Goal: Task Accomplishment & Management: Use online tool/utility

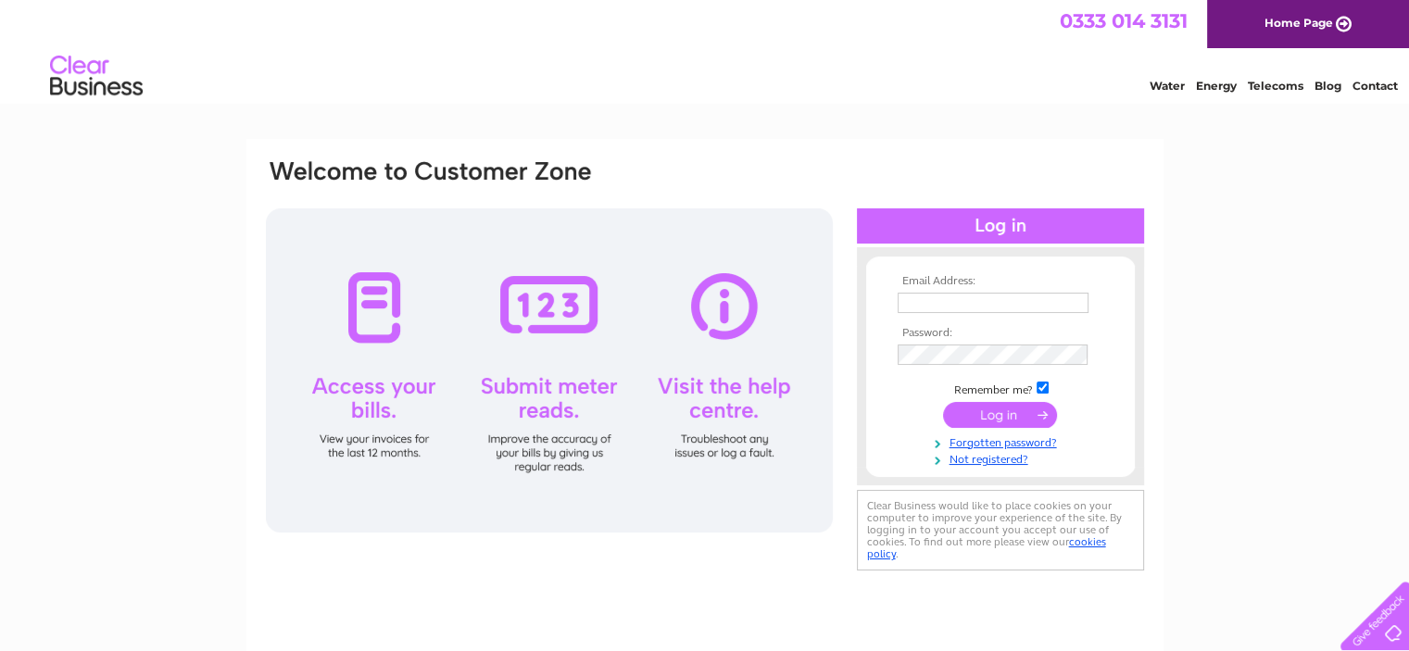
type input "[EMAIL_ADDRESS][DOMAIN_NAME]"
click at [992, 415] on input "submit" at bounding box center [1000, 415] width 114 height 26
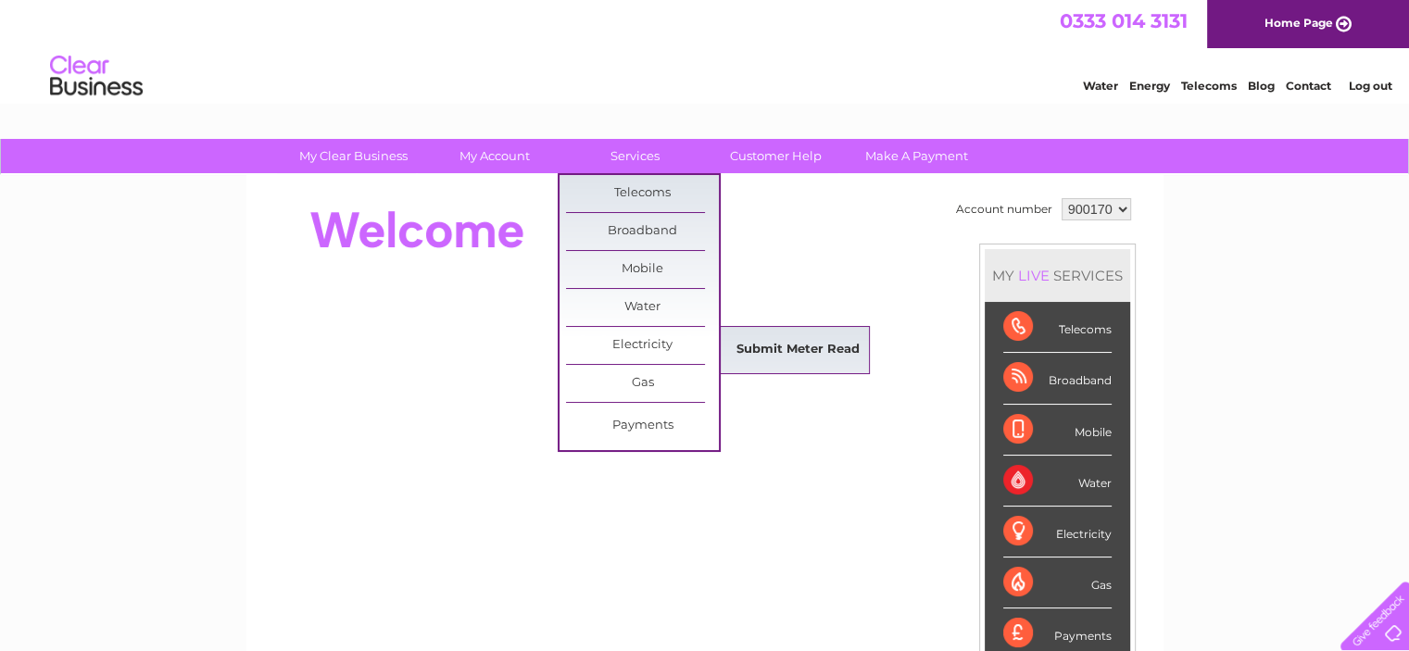
click at [757, 344] on link "Submit Meter Read" at bounding box center [797, 350] width 153 height 37
